Goal: Transaction & Acquisition: Download file/media

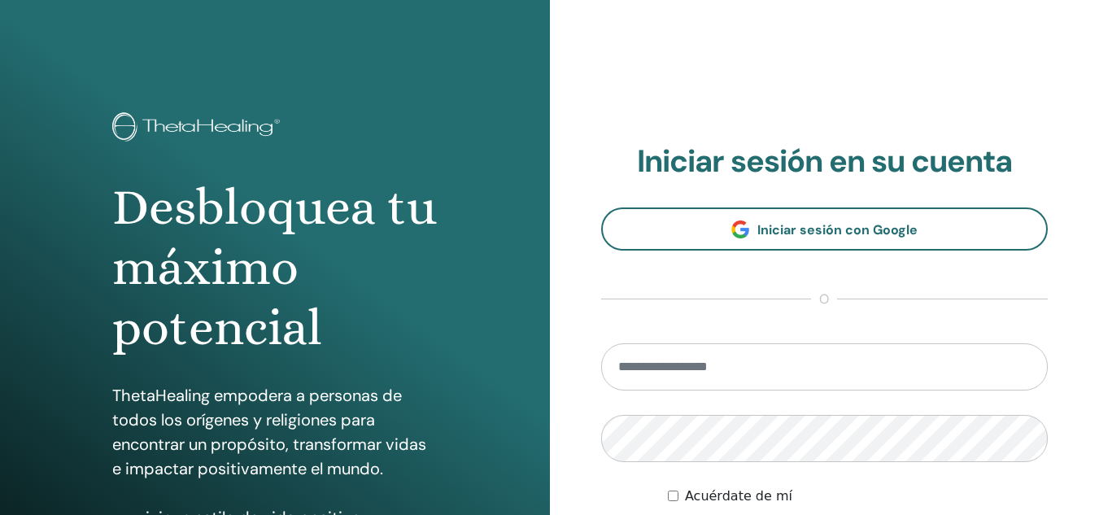
click at [702, 368] on input "email" at bounding box center [824, 366] width 447 height 47
type input "**********"
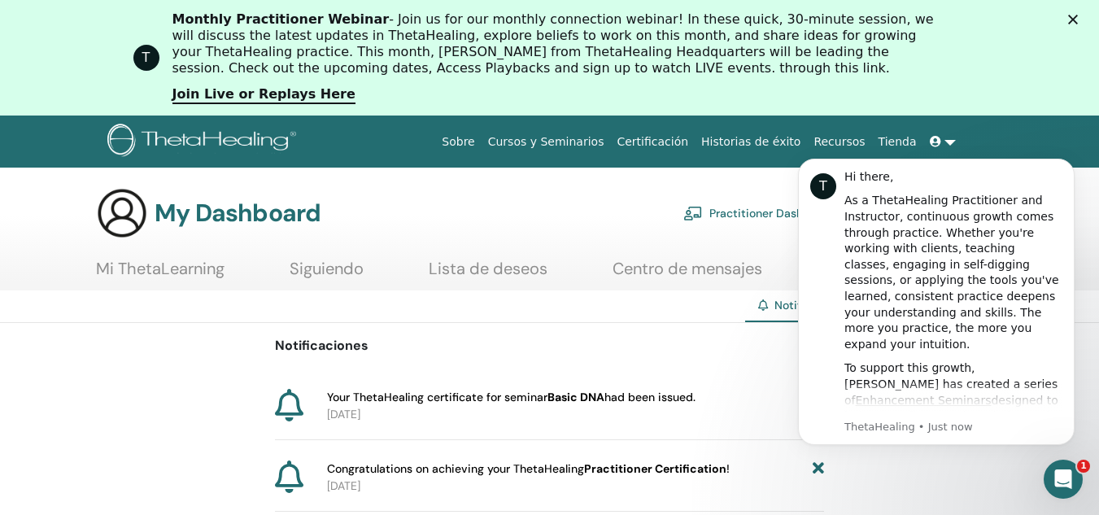
click html "T Hi there, As a ThetaHealing Practitioner and Instructor, continuous growth co…"
click at [1068, 159] on icon "Dismiss notification" at bounding box center [1070, 163] width 9 height 9
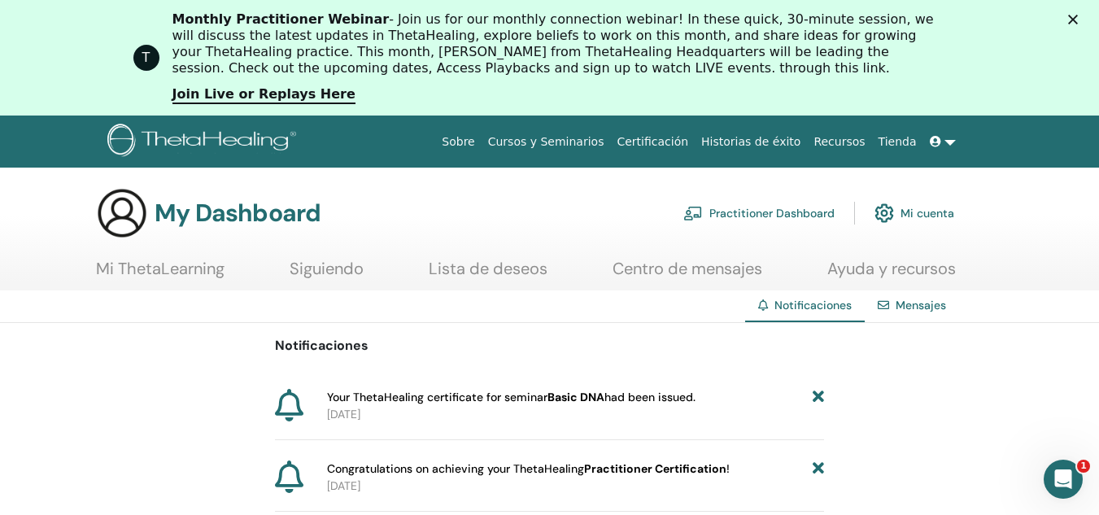
click at [935, 142] on icon at bounding box center [935, 141] width 11 height 11
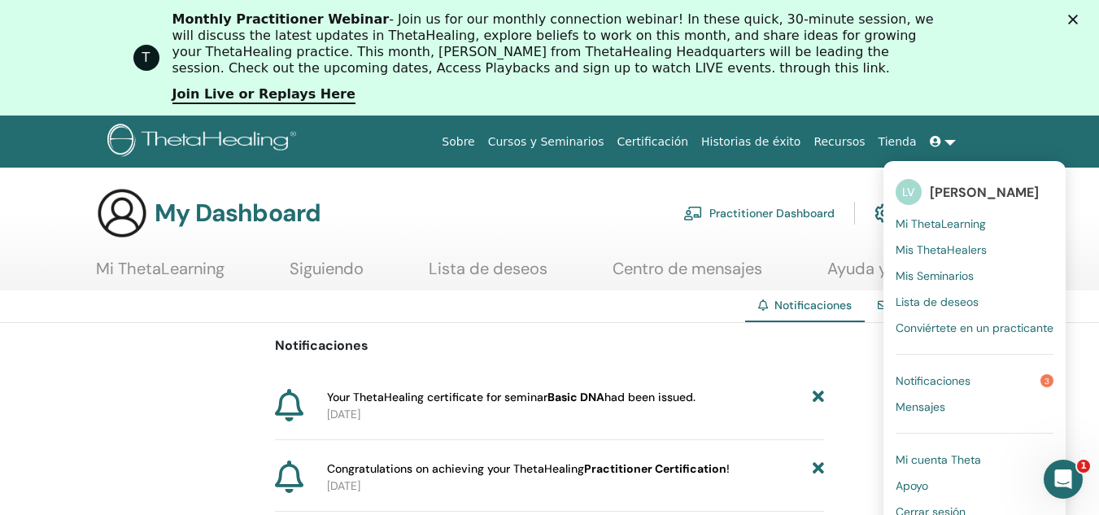
click at [611, 133] on link "Cursos y Seminarios" at bounding box center [546, 142] width 129 height 30
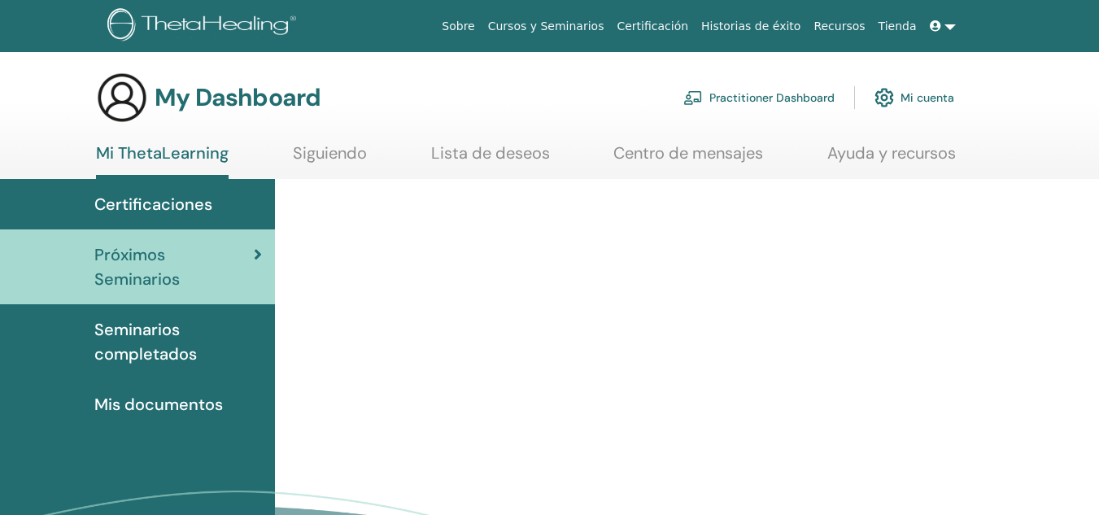
click at [195, 211] on span "Certificaciones" at bounding box center [153, 204] width 118 height 24
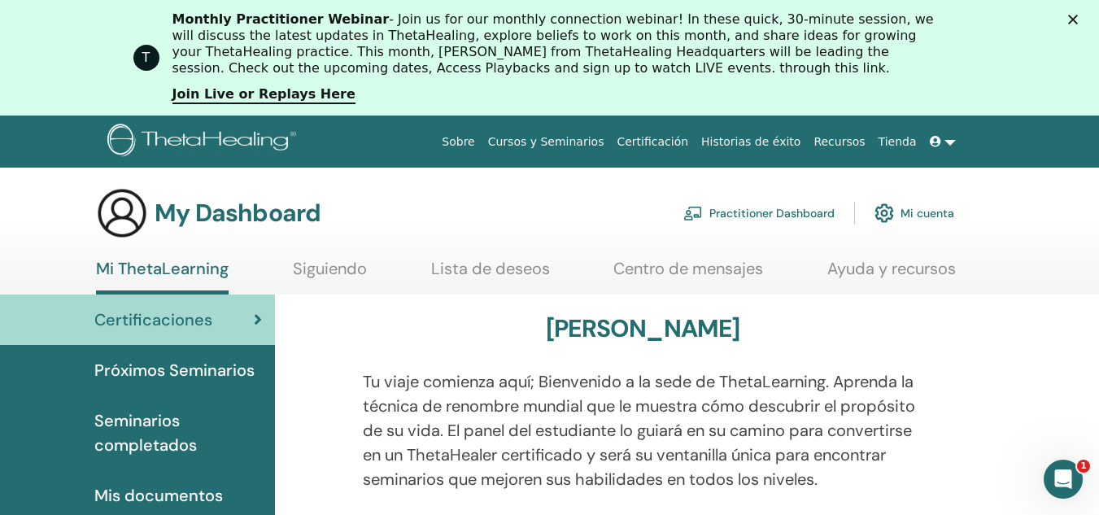
click at [349, 371] on div at bounding box center [321, 440] width 59 height 142
click at [168, 433] on span "Seminarios completados" at bounding box center [178, 432] width 168 height 49
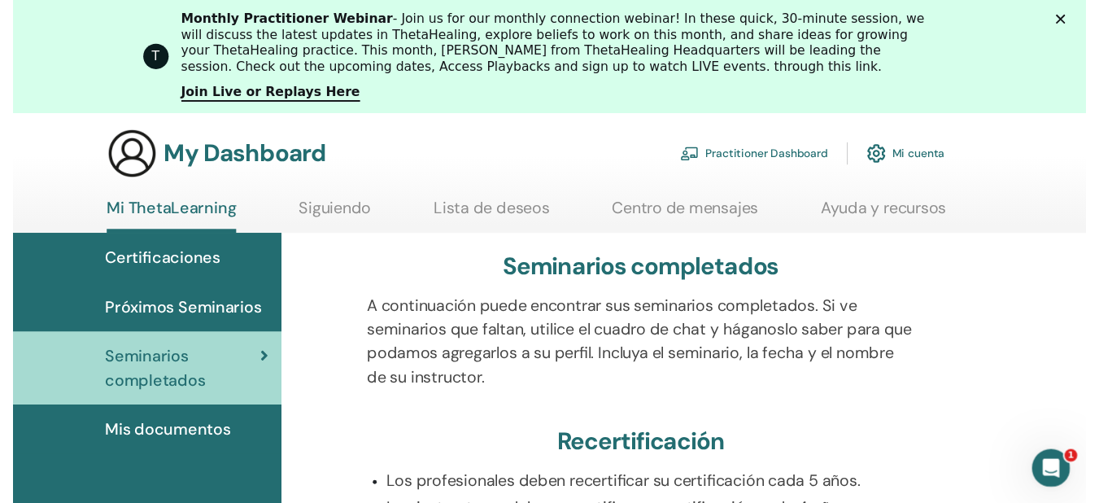
scroll to position [307, 0]
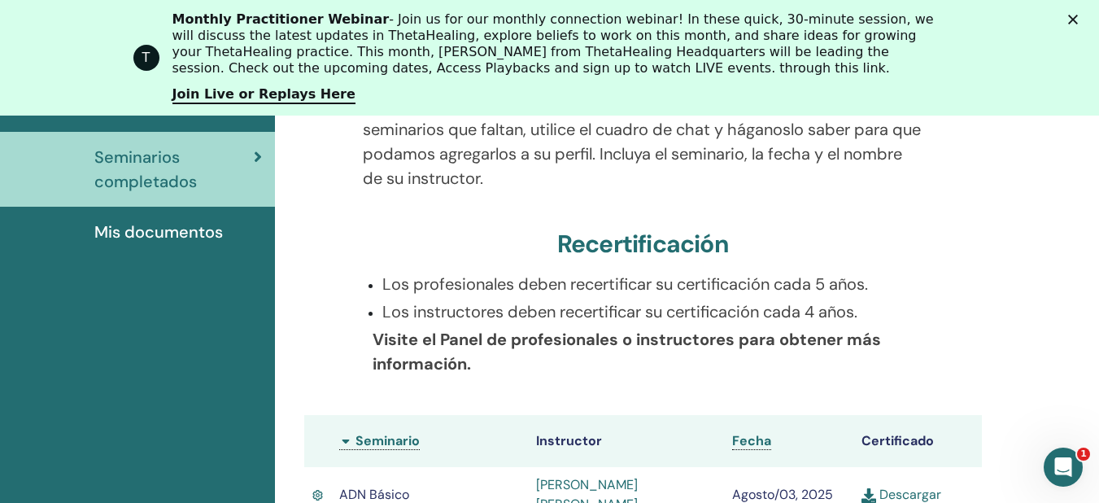
click at [1087, 176] on div "Seminarios completados A continuación puede encontrar sus seminarios completado…" at bounding box center [687, 385] width 824 height 709
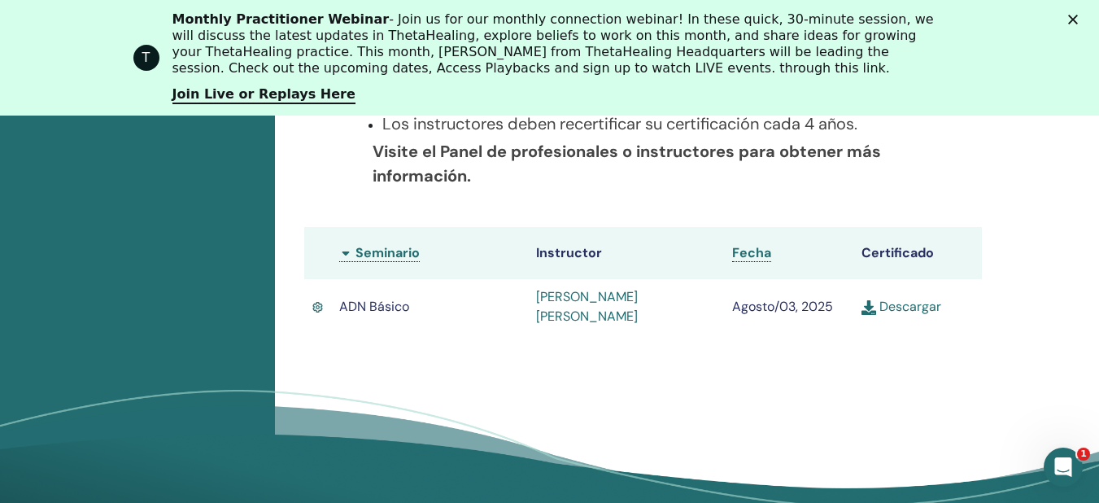
scroll to position [504, 0]
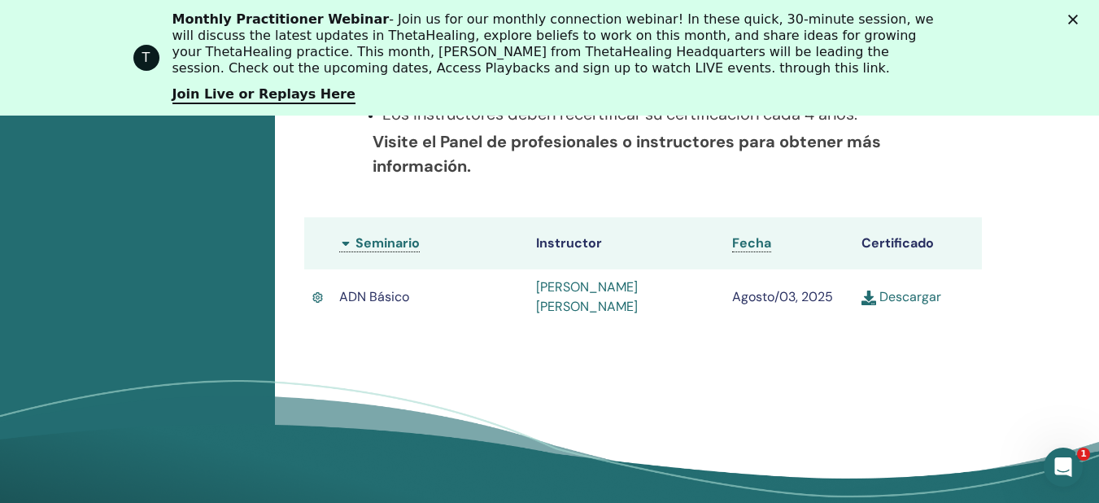
click at [879, 299] on link "Descargar" at bounding box center [901, 296] width 80 height 17
